Goal: Information Seeking & Learning: Learn about a topic

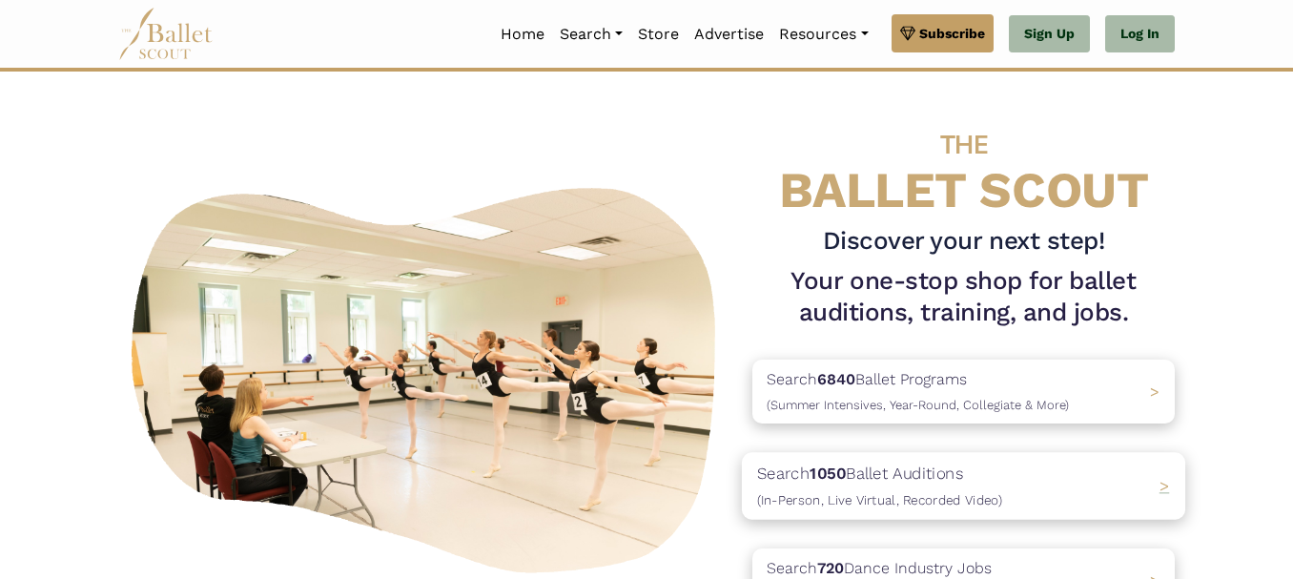
click at [811, 473] on p "Search 1050 Ballet Auditions (In-Person, Live Virtual, Recorded Video)" at bounding box center [879, 486] width 245 height 51
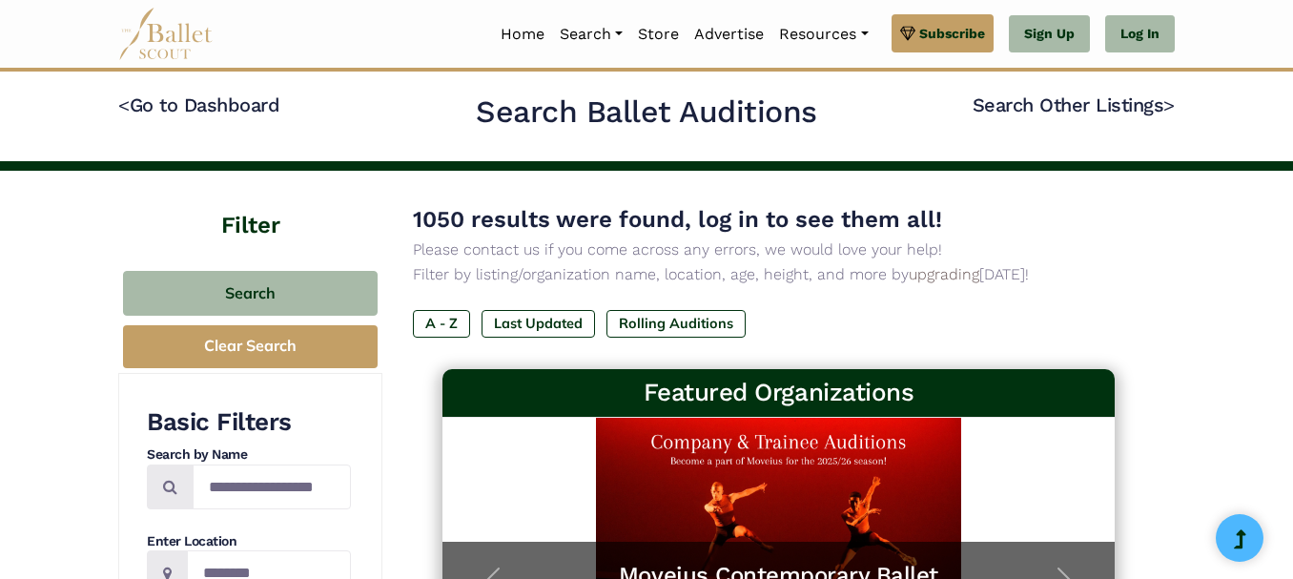
click at [887, 266] on p "Filter by listing/organization name, location, age, height, and more by upgradi…" at bounding box center [778, 274] width 731 height 25
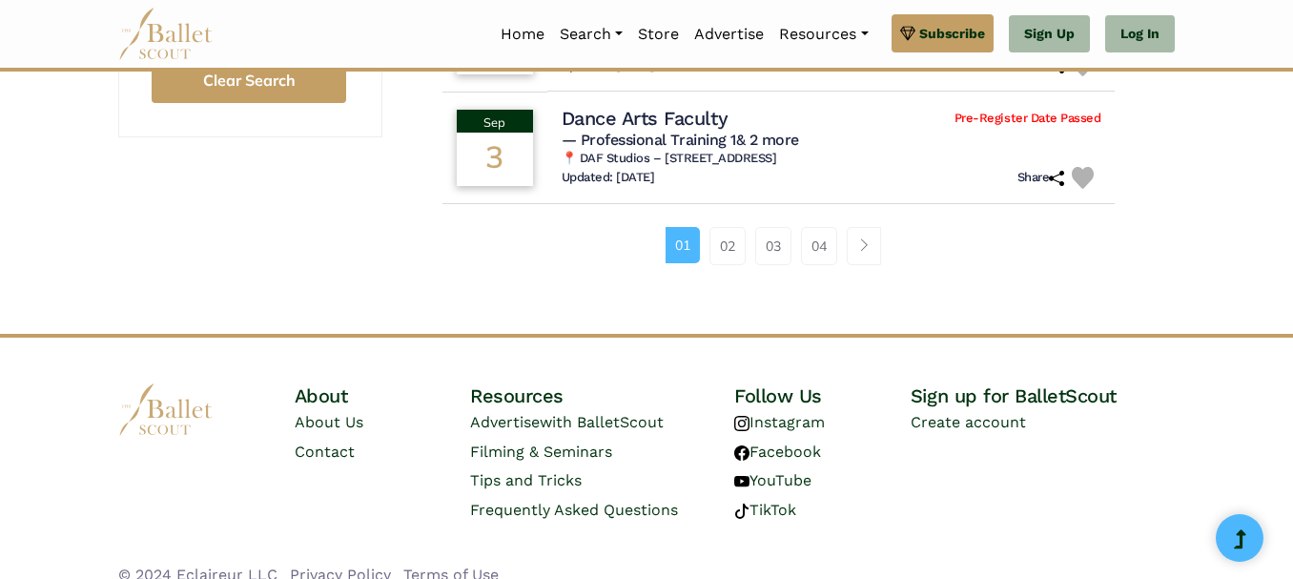
scroll to position [1464, 0]
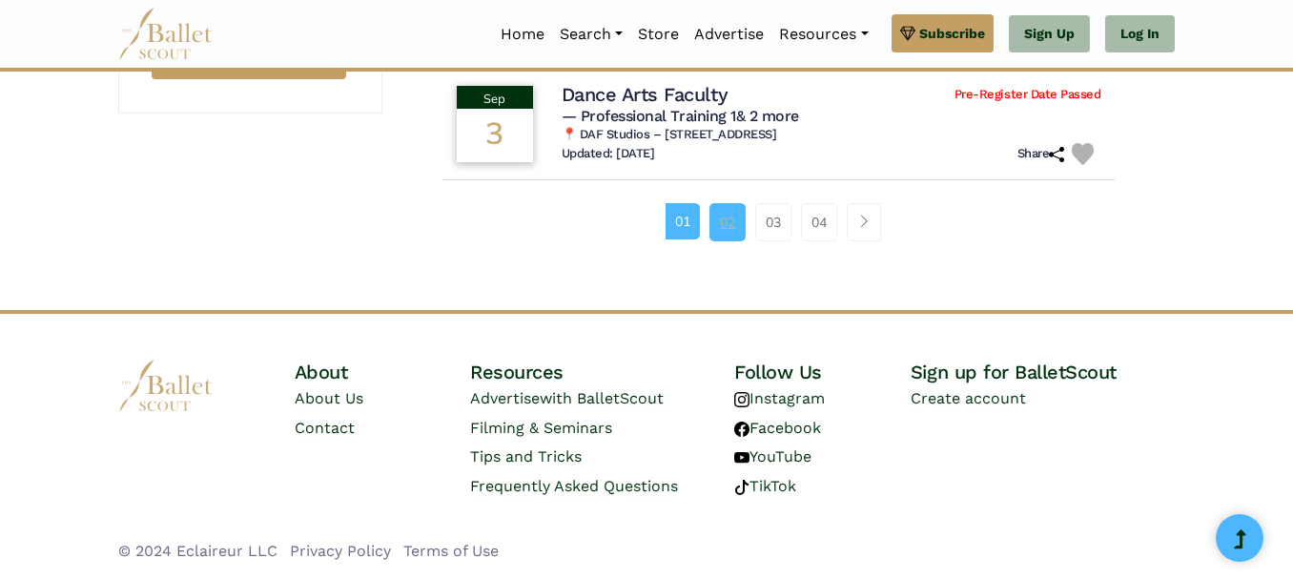
click at [727, 223] on link "02" at bounding box center [727, 222] width 36 height 38
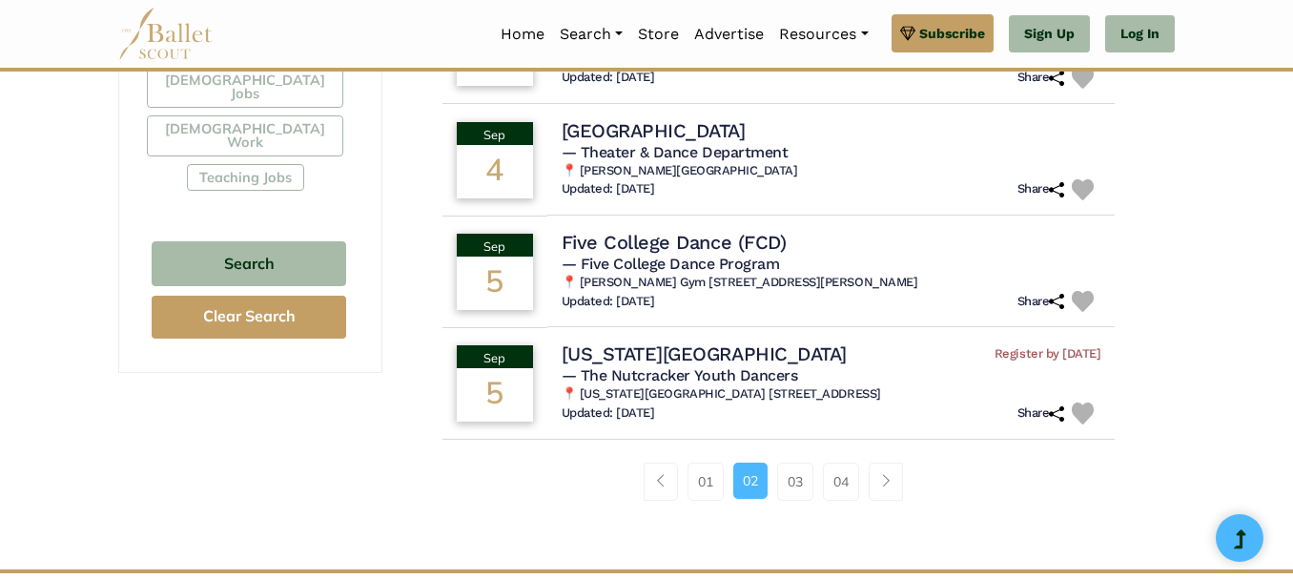
scroll to position [1216, 0]
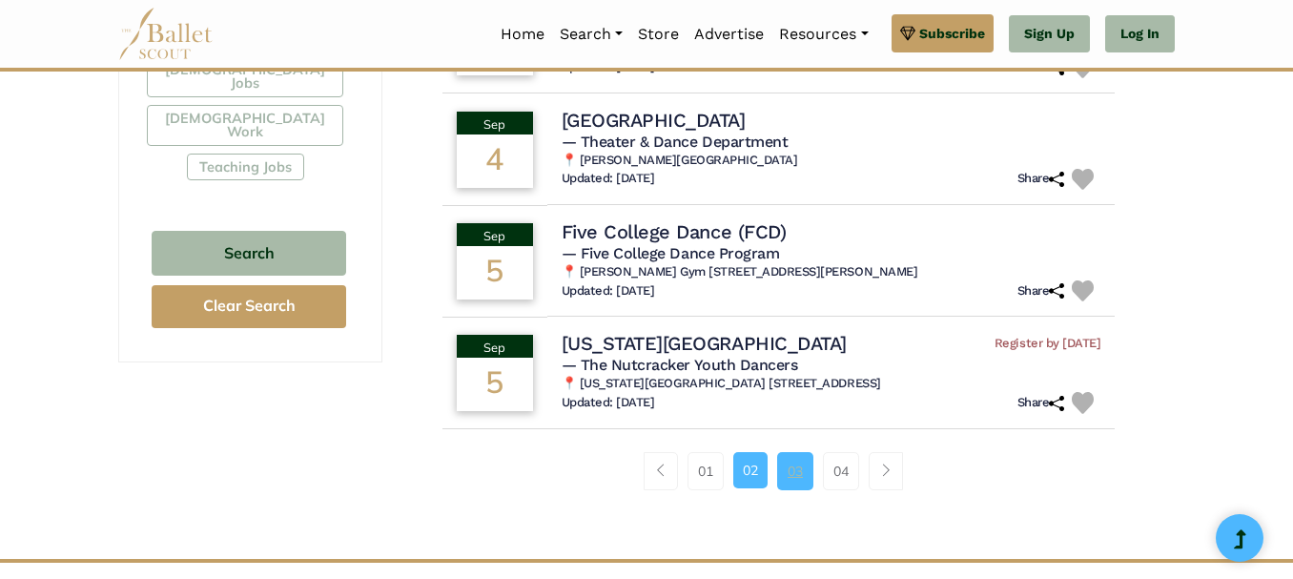
click at [793, 466] on link "03" at bounding box center [795, 471] width 36 height 38
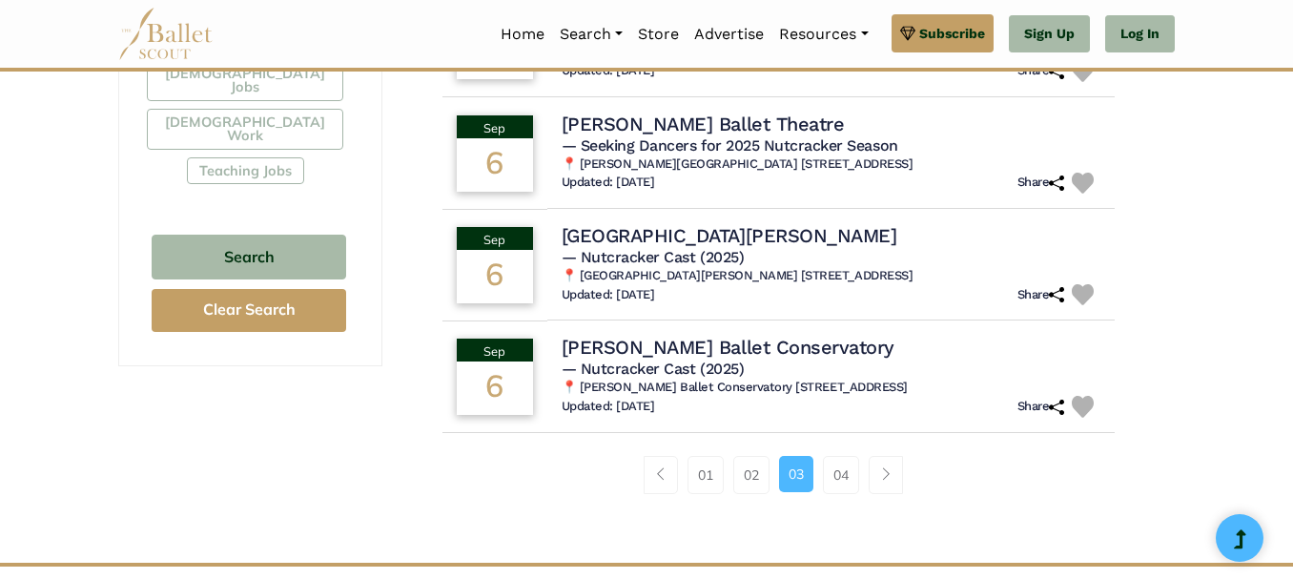
scroll to position [1222, 0]
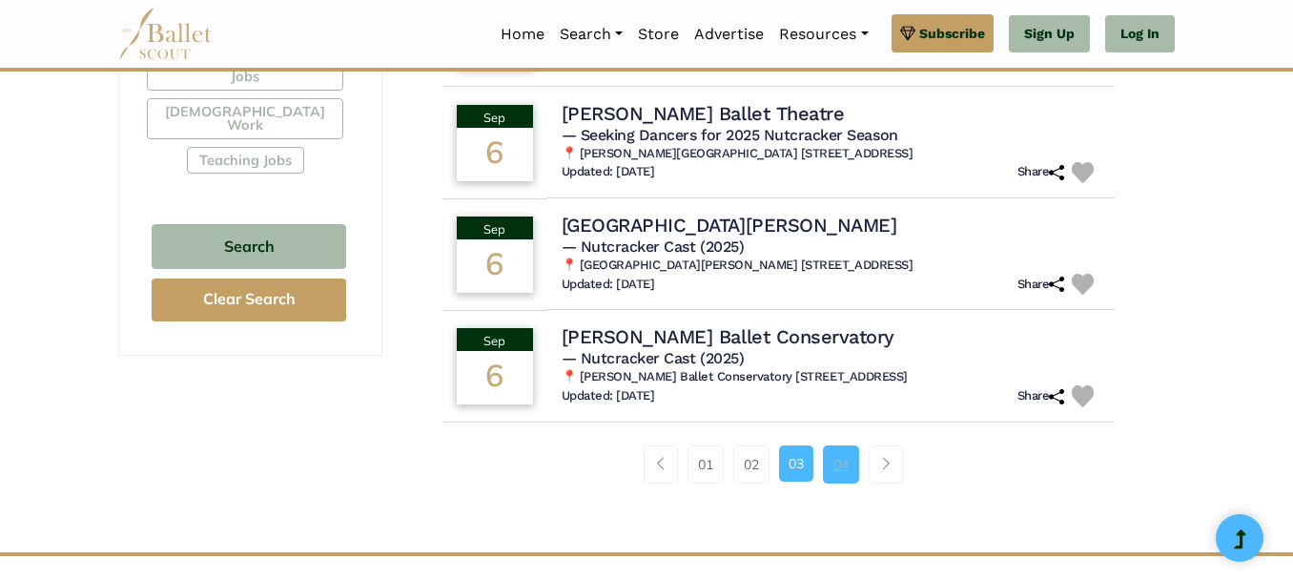
click at [840, 462] on link "04" at bounding box center [841, 464] width 36 height 38
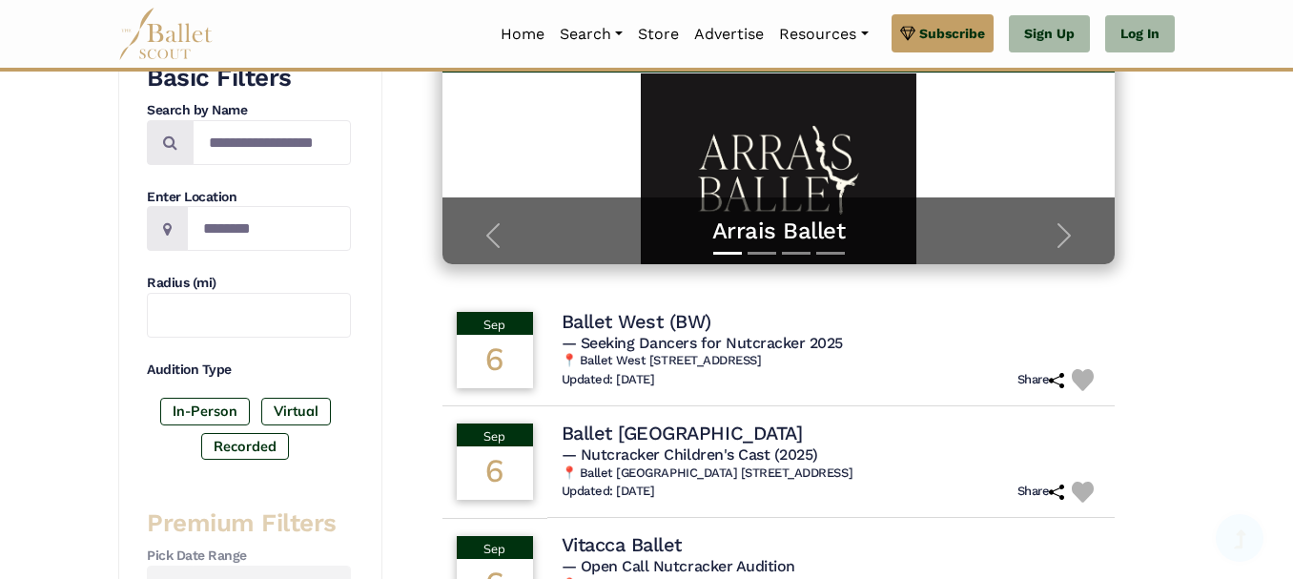
scroll to position [278, 0]
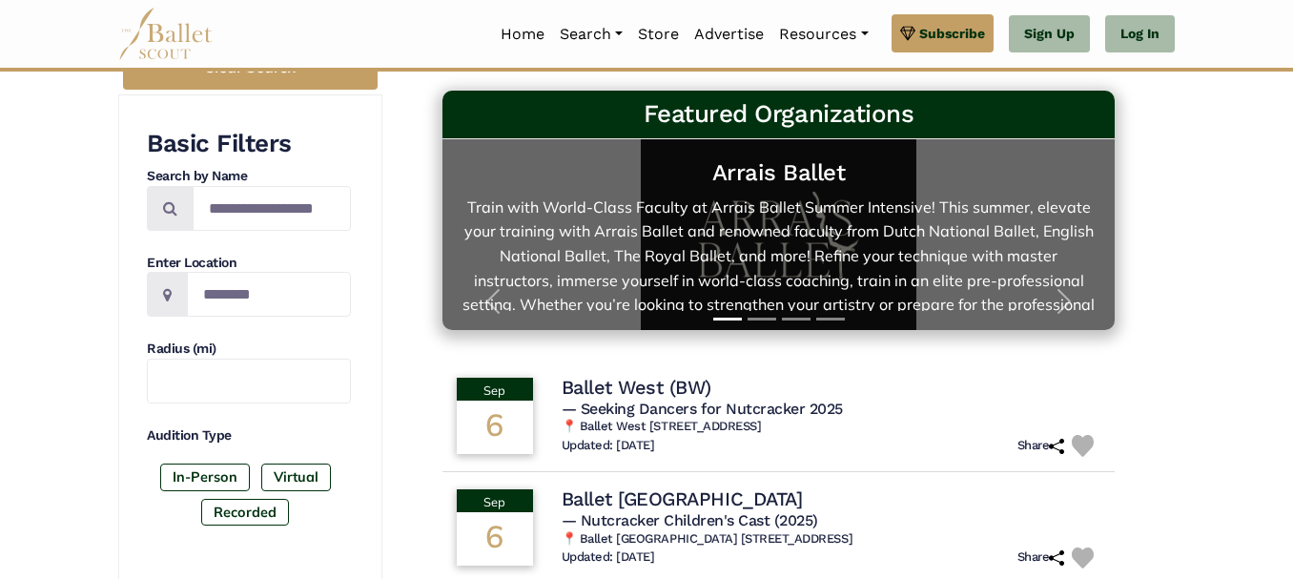
click at [834, 244] on link "Arrais Ballet Train with World-Class Faculty at Arrais Ballet Summer Intensive!…" at bounding box center [778, 234] width 635 height 153
